Goal: Information Seeking & Learning: Learn about a topic

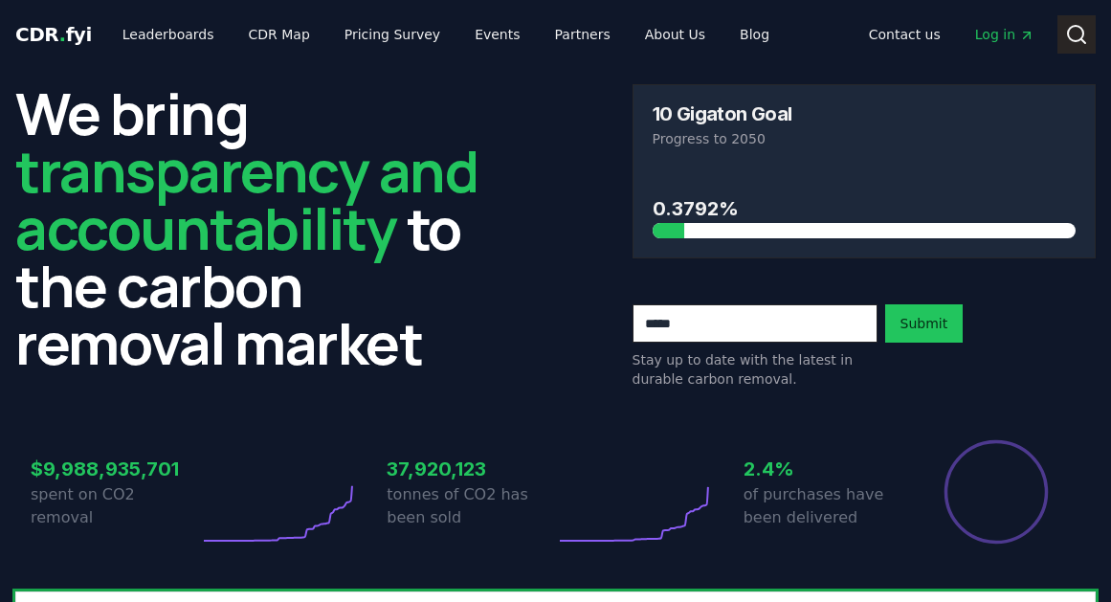
click at [1076, 27] on icon at bounding box center [1076, 34] width 23 height 23
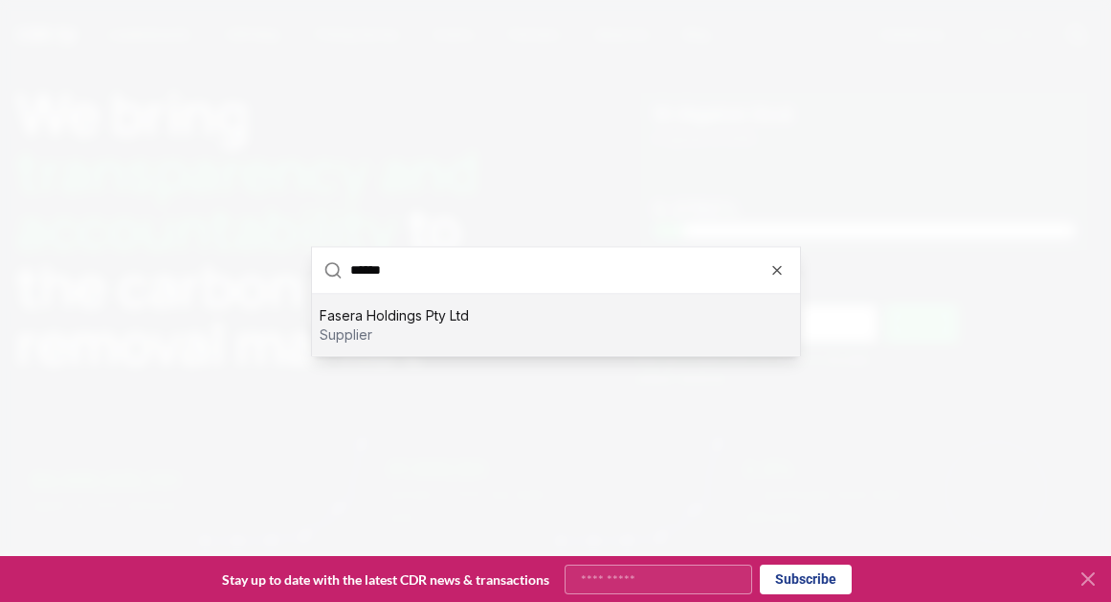
type input "******"
click at [401, 377] on div at bounding box center [555, 301] width 1111 height 602
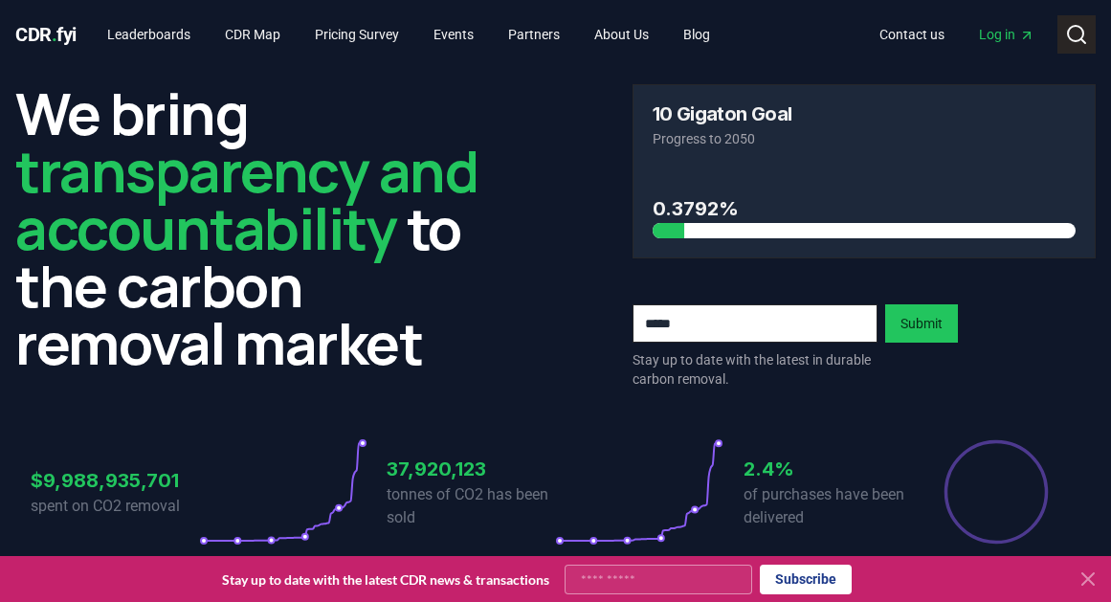
click at [1063, 24] on button "Search" at bounding box center [1076, 34] width 38 height 38
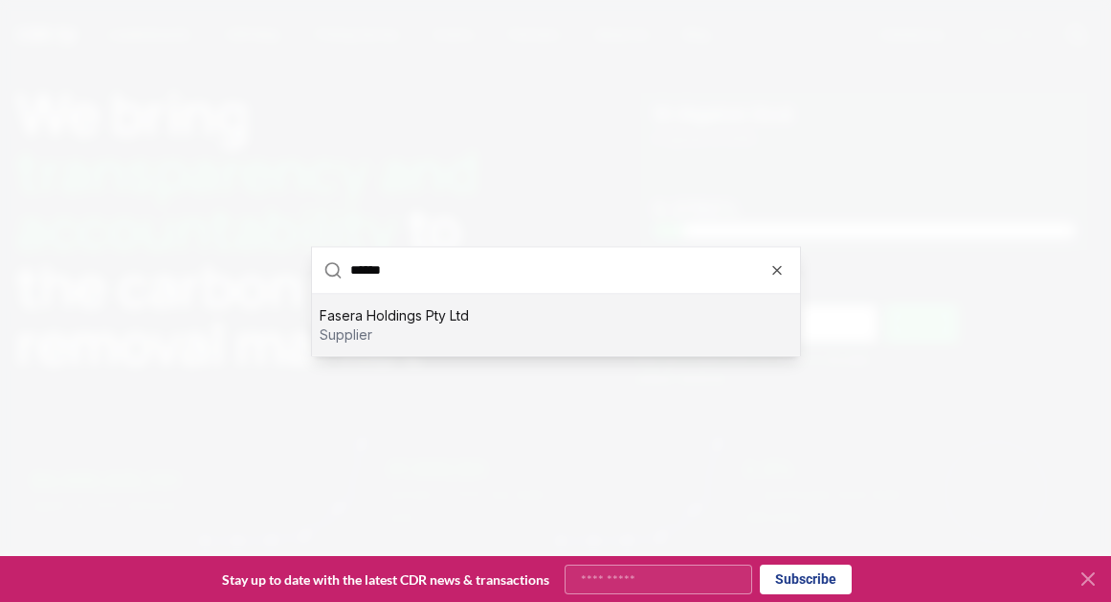
click at [411, 322] on p "Fasera Holdings Pty Ltd" at bounding box center [394, 314] width 149 height 19
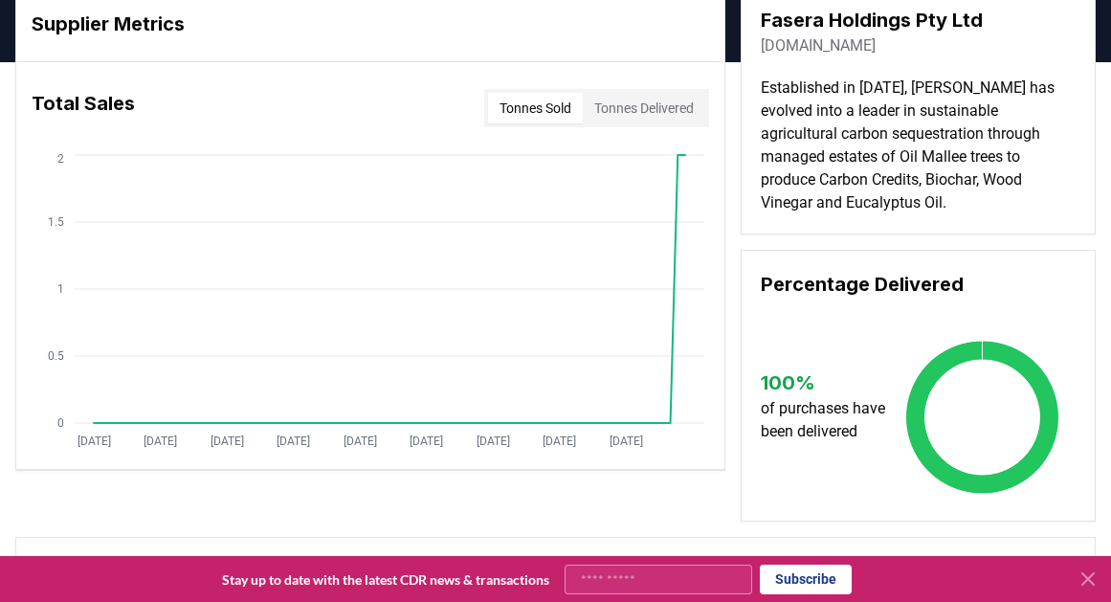
scroll to position [11, 0]
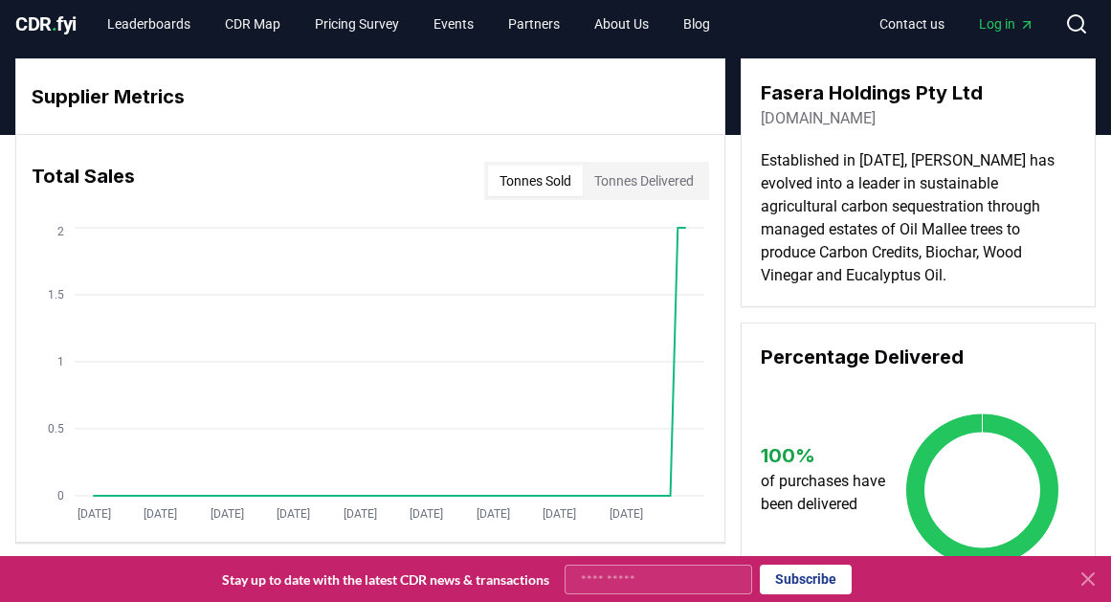
click at [909, 185] on p "Established in [DATE], [PERSON_NAME] has evolved into a leader in sustainable a…" at bounding box center [918, 218] width 315 height 138
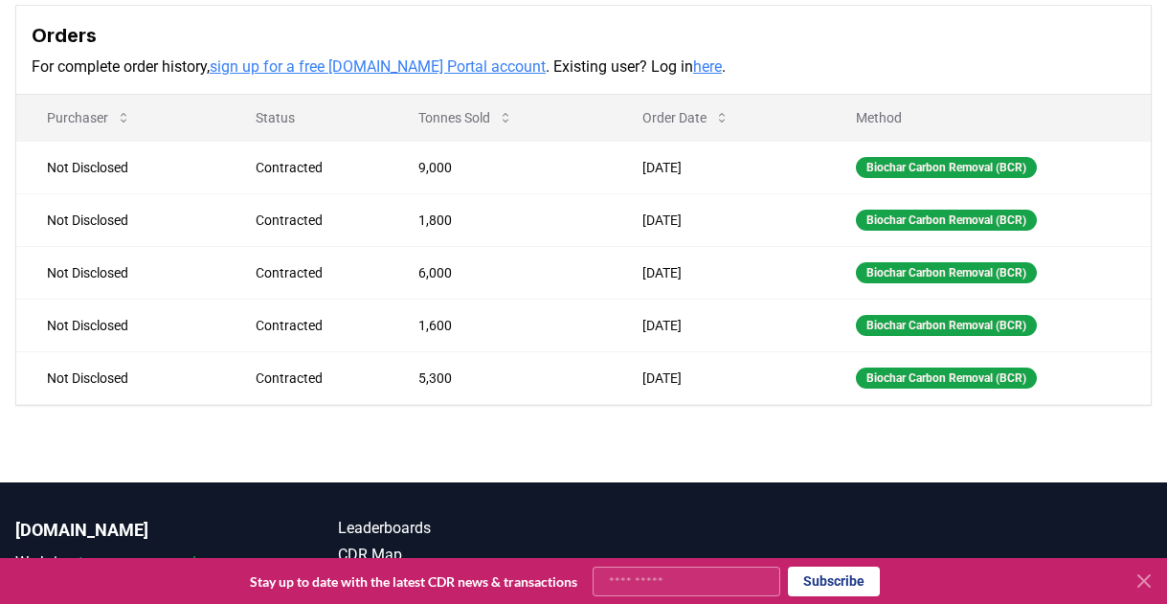
scroll to position [652, 0]
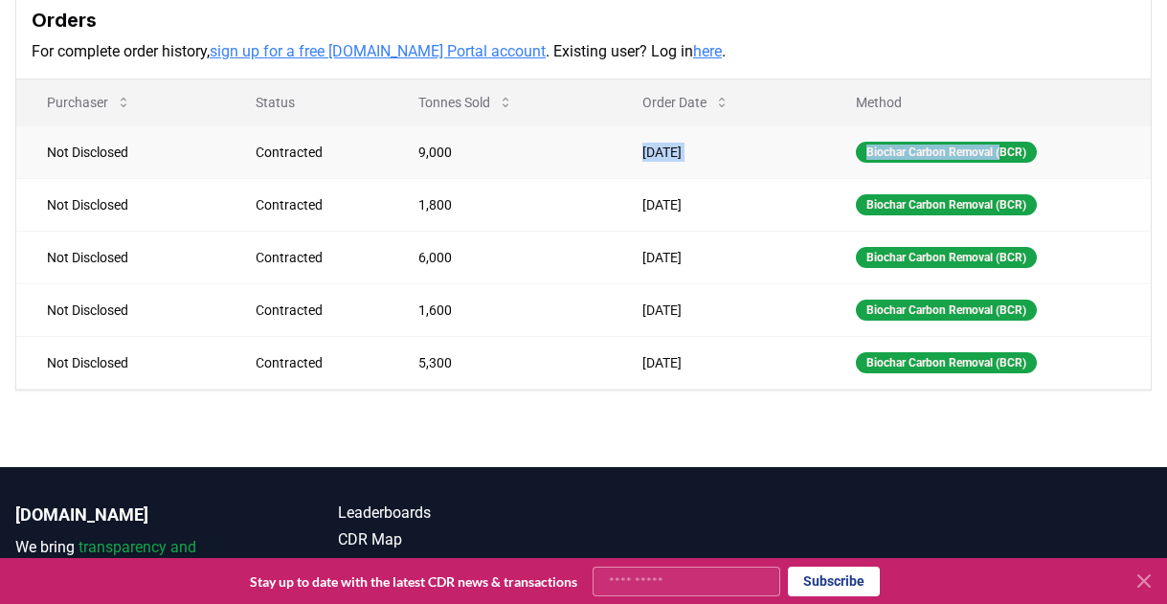
drag, startPoint x: 1002, startPoint y: 152, endPoint x: 700, endPoint y: 135, distance: 301.9
click at [700, 135] on tr "Not Disclosed Contracted 9,000 Nov 26, 2024 Biochar Carbon Removal (BCR)" at bounding box center [583, 151] width 1134 height 53
click at [700, 135] on td "Nov 26, 2024" at bounding box center [717, 151] width 213 height 53
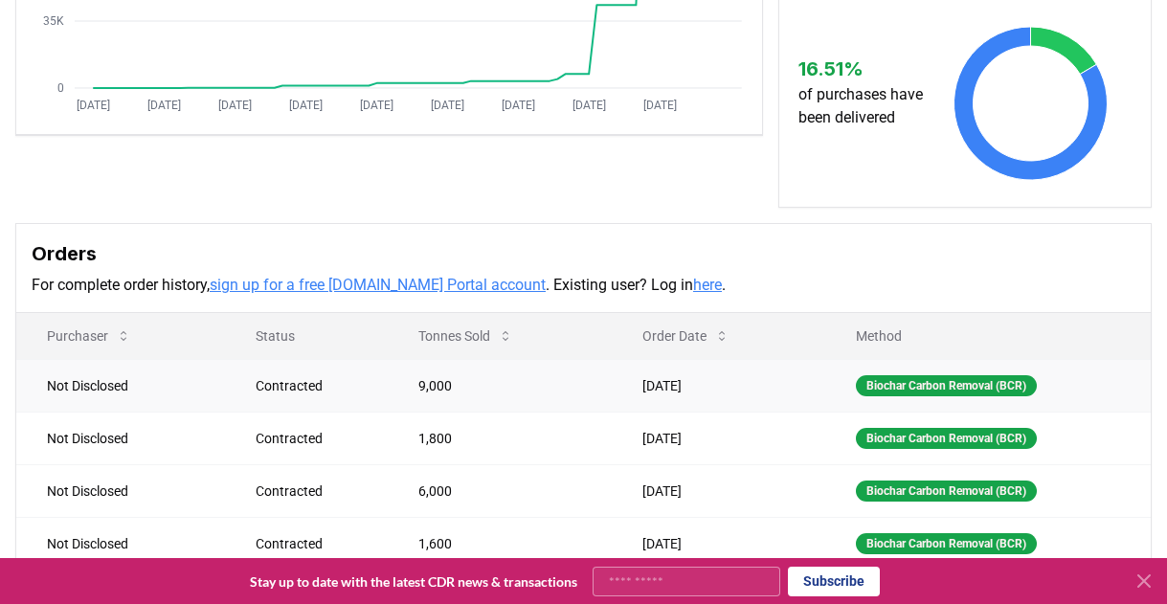
scroll to position [364, 0]
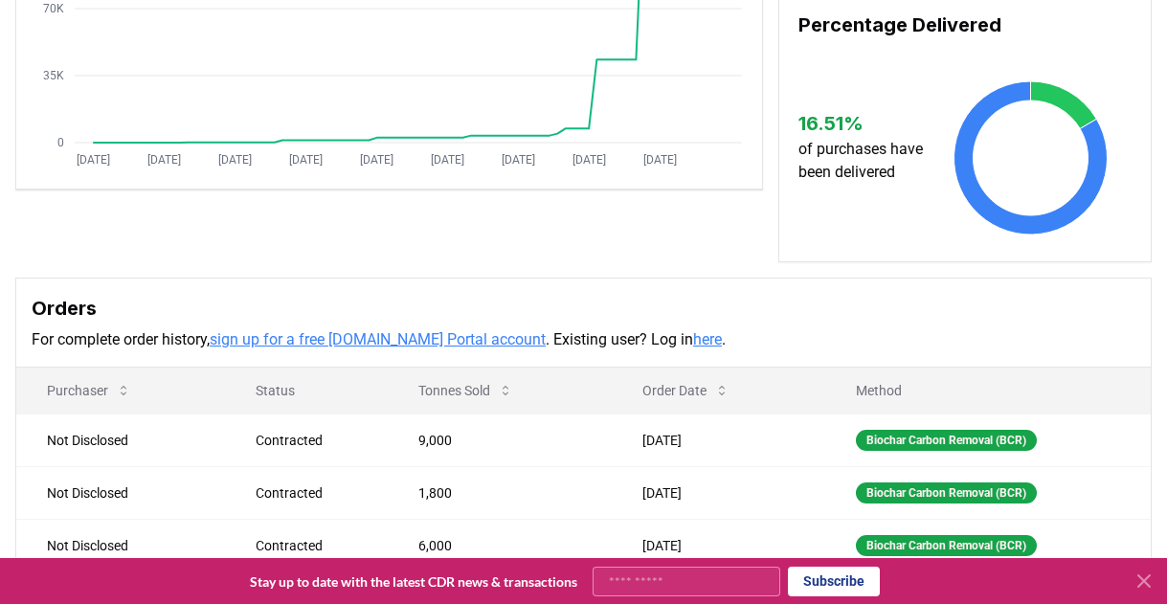
click at [693, 341] on link "here" at bounding box center [707, 339] width 29 height 18
click at [361, 344] on link "sign up for a free [DOMAIN_NAME] Portal account" at bounding box center [378, 339] width 336 height 18
click at [1146, 582] on icon at bounding box center [1143, 580] width 23 height 23
